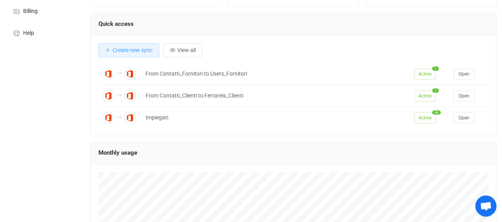
scroll to position [82, 0]
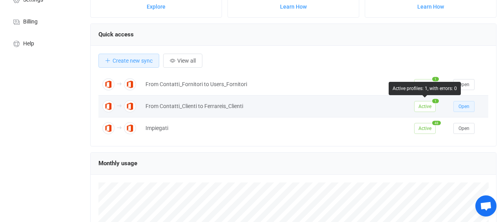
click at [465, 106] on span "Open" at bounding box center [463, 106] width 11 height 5
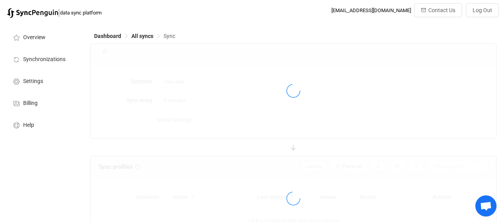
type input "A → B (one to many)"
type input "10 minutes"
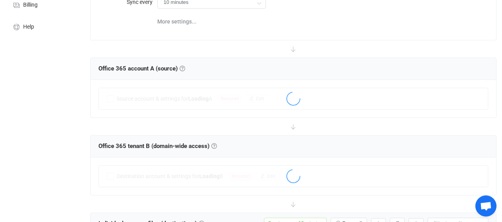
scroll to position [122, 0]
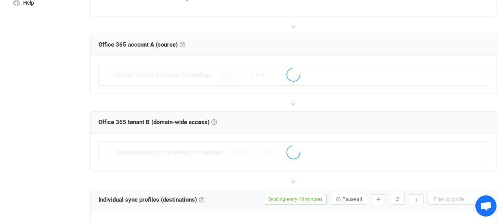
click at [431, 168] on div "Destination account & settings for Loading B Required Edit Connection results" at bounding box center [293, 153] width 405 height 38
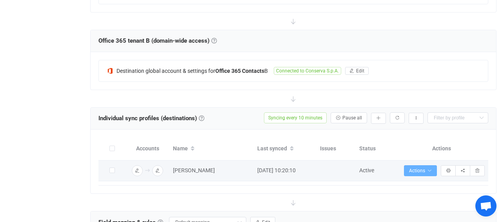
click at [428, 168] on span "Actions" at bounding box center [420, 170] width 23 height 5
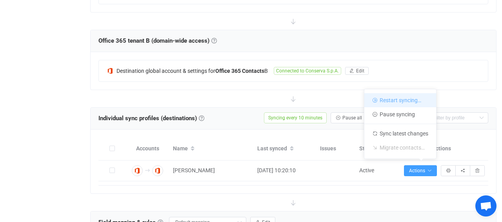
click at [410, 99] on li "Restart syncing…" at bounding box center [400, 100] width 72 height 14
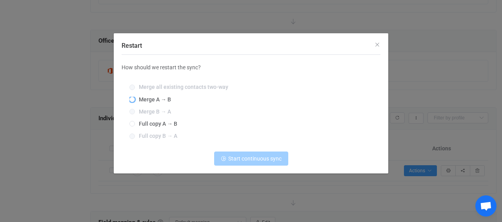
click at [136, 100] on span "Merge A → B" at bounding box center [153, 99] width 36 height 6
click at [135, 100] on input "Merge A → B" at bounding box center [131, 100] width 5 height 6
radio input "true"
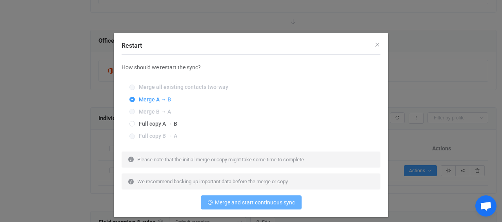
click at [251, 201] on span "Merge and start continuous sync" at bounding box center [255, 203] width 80 height 6
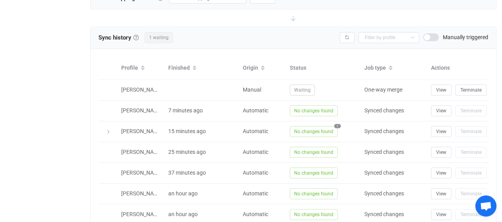
scroll to position [448, 0]
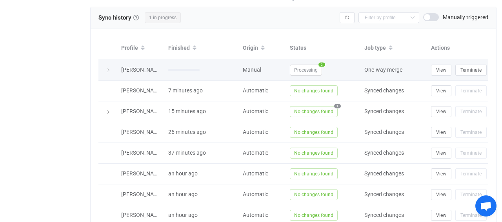
click at [307, 65] on span "Processing" at bounding box center [306, 70] width 32 height 11
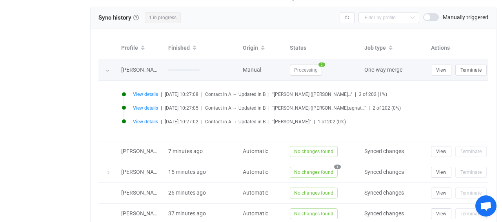
click at [307, 65] on span "Processing" at bounding box center [306, 70] width 32 height 11
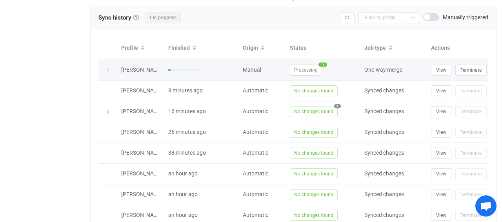
click at [316, 73] on td "Processing 16" at bounding box center [323, 70] width 74 height 21
click at [316, 66] on span "Processing" at bounding box center [306, 70] width 32 height 11
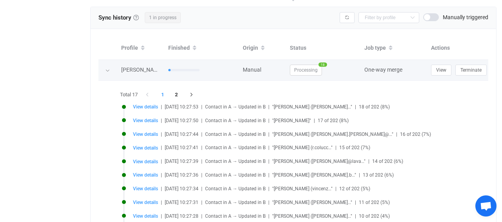
click at [305, 68] on span "Processing" at bounding box center [306, 70] width 32 height 11
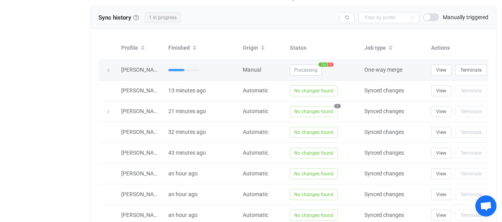
click at [330, 62] on span "1" at bounding box center [331, 64] width 6 height 4
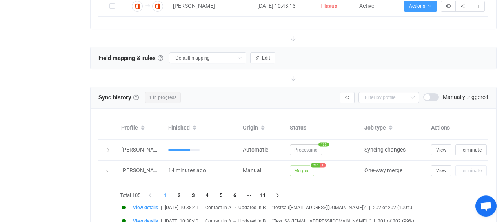
scroll to position [367, 0]
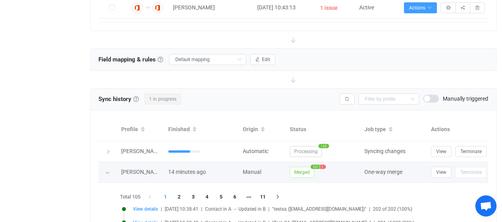
click at [105, 172] on div at bounding box center [108, 172] width 8 height 11
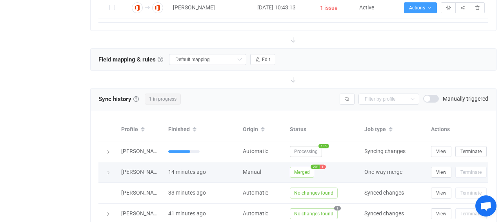
scroll to position [326, 0]
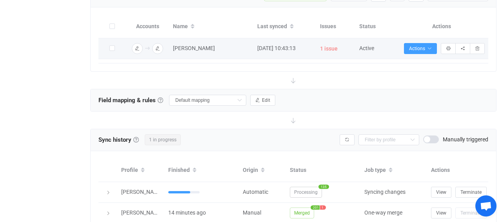
click at [322, 51] on span "1 issue" at bounding box center [329, 48] width 18 height 9
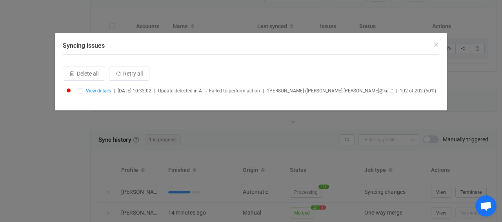
click at [315, 91] on span ""[PERSON_NAME] ([PERSON_NAME].[PERSON_NAME]@ku…"" at bounding box center [330, 90] width 126 height 5
click at [435, 45] on icon "Close" at bounding box center [436, 45] width 6 height 6
